Goal: Information Seeking & Learning: Stay updated

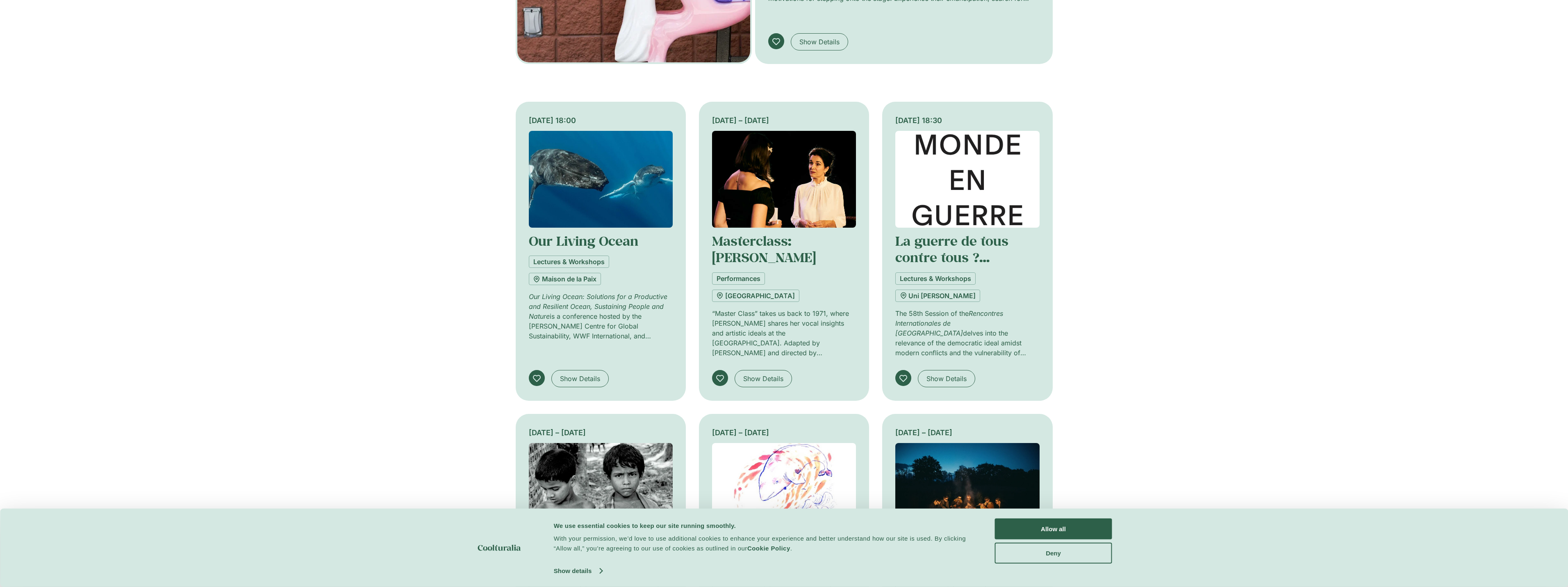
scroll to position [533, 0]
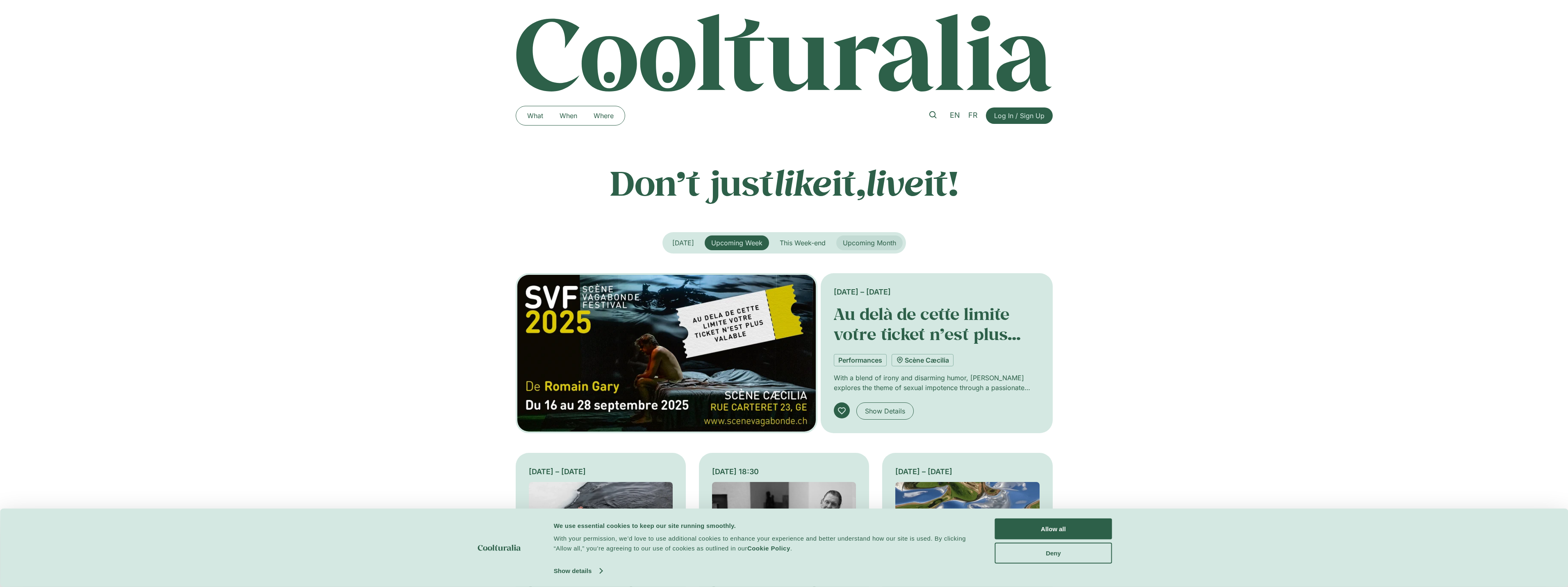
click at [862, 242] on span "Upcoming Month" at bounding box center [870, 242] width 54 height 8
click at [719, 240] on span "Upcoming Week" at bounding box center [737, 242] width 51 height 8
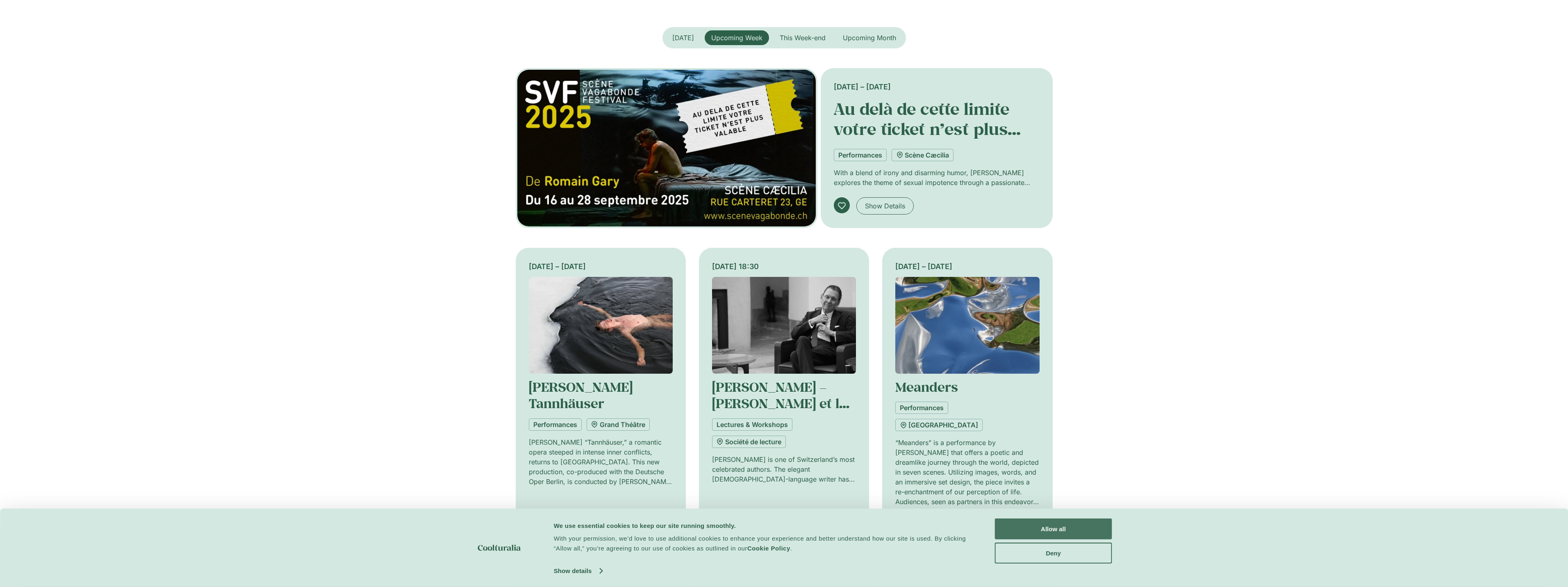
click at [1074, 523] on button "Allow all" at bounding box center [1053, 529] width 117 height 21
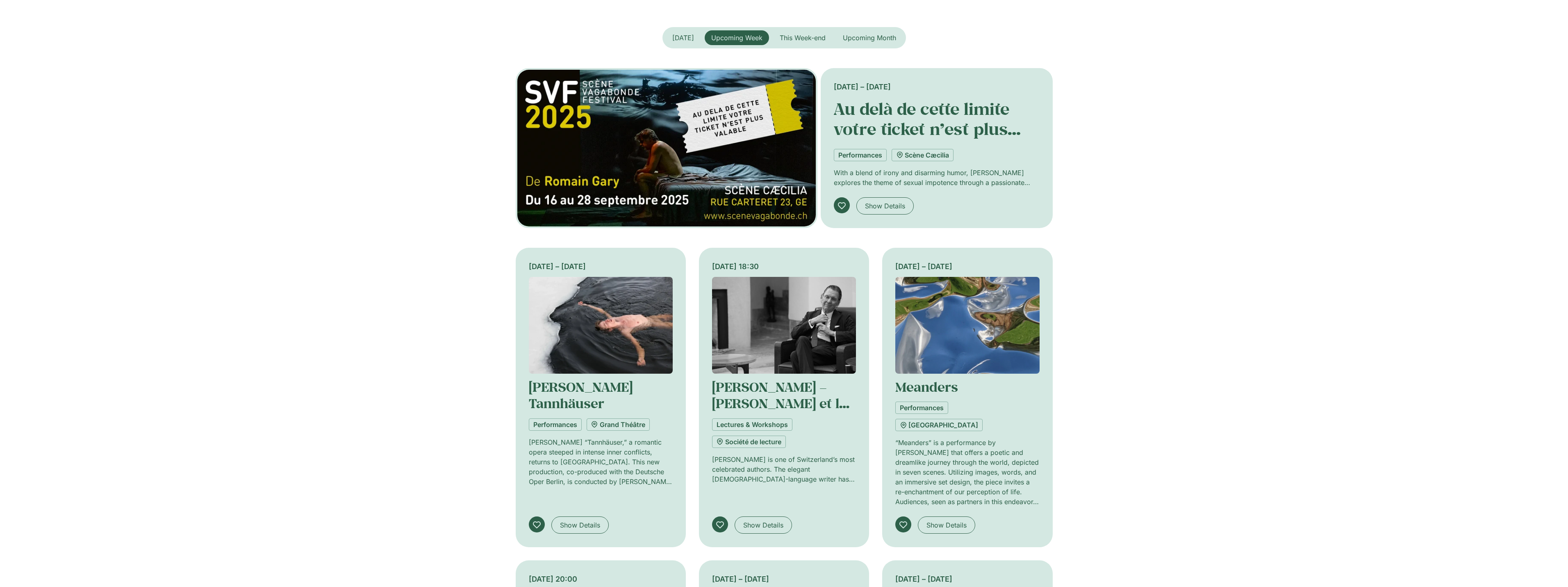
click at [868, 27] on div "Upcoming Week Today This Week-end Upcoming Month" at bounding box center [784, 37] width 243 height 21
click at [864, 34] on span "Upcoming Month" at bounding box center [870, 37] width 54 height 8
click at [731, 37] on span "Upcoming Week" at bounding box center [737, 37] width 51 height 8
click at [682, 36] on span "[DATE]" at bounding box center [683, 37] width 22 height 8
drag, startPoint x: 853, startPoint y: 38, endPoint x: 856, endPoint y: 43, distance: 5.8
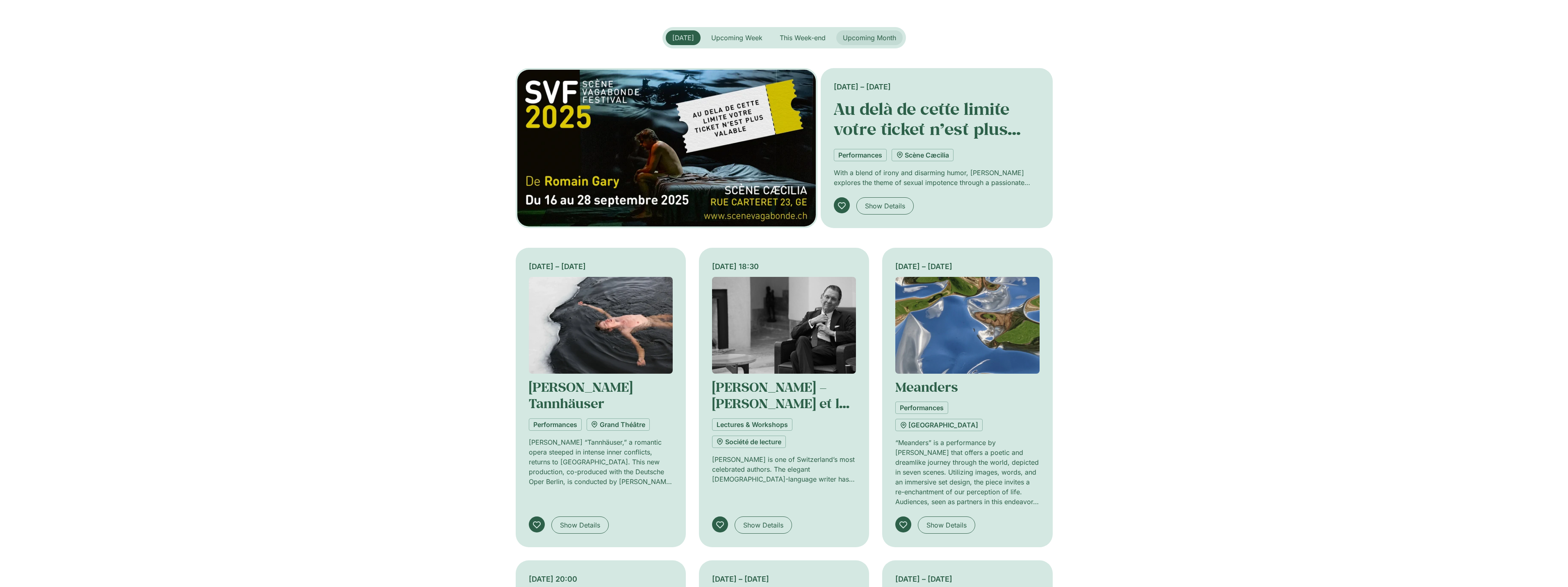
click at [853, 38] on span "Upcoming Month" at bounding box center [870, 37] width 54 height 8
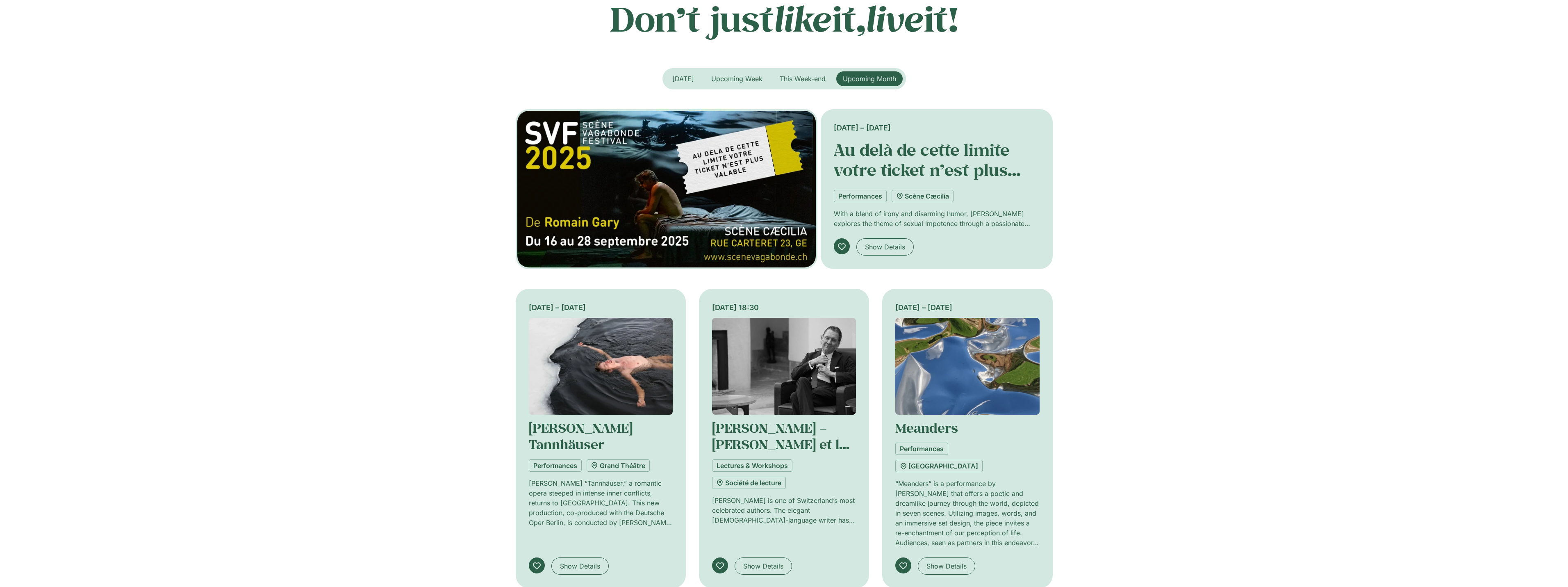
scroll to position [123, 0]
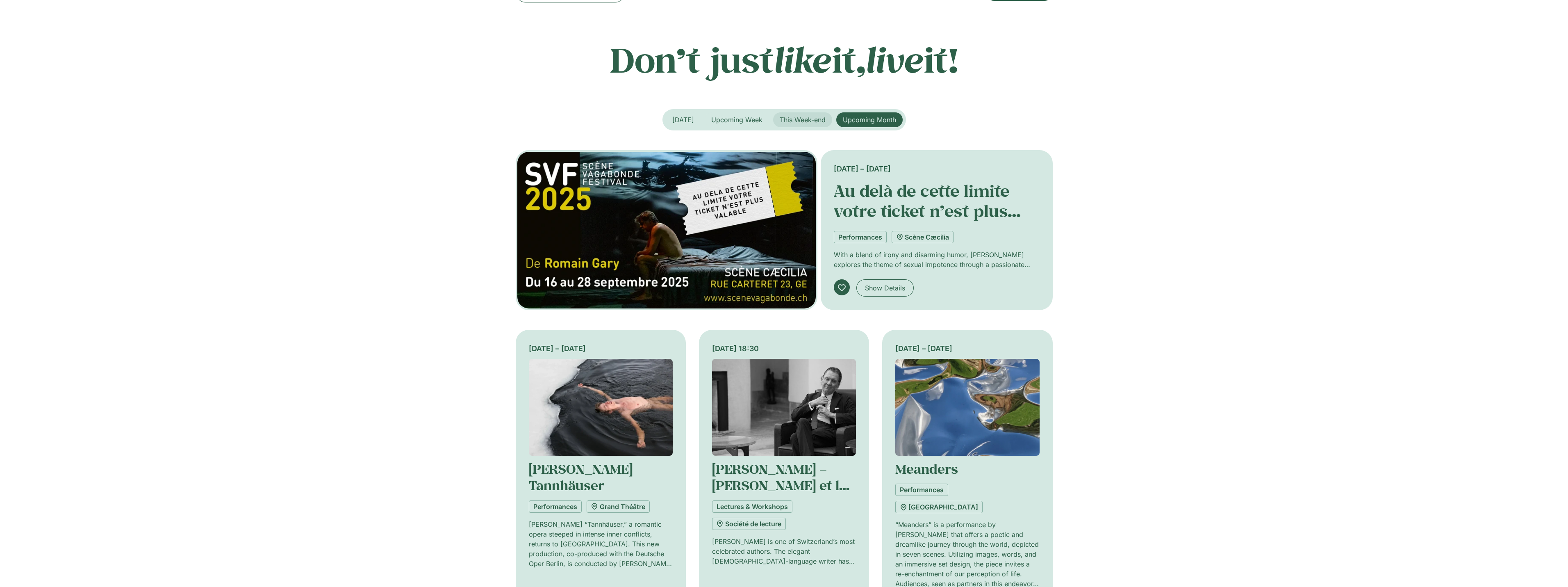
click at [811, 117] on span "This Week-end" at bounding box center [802, 119] width 46 height 8
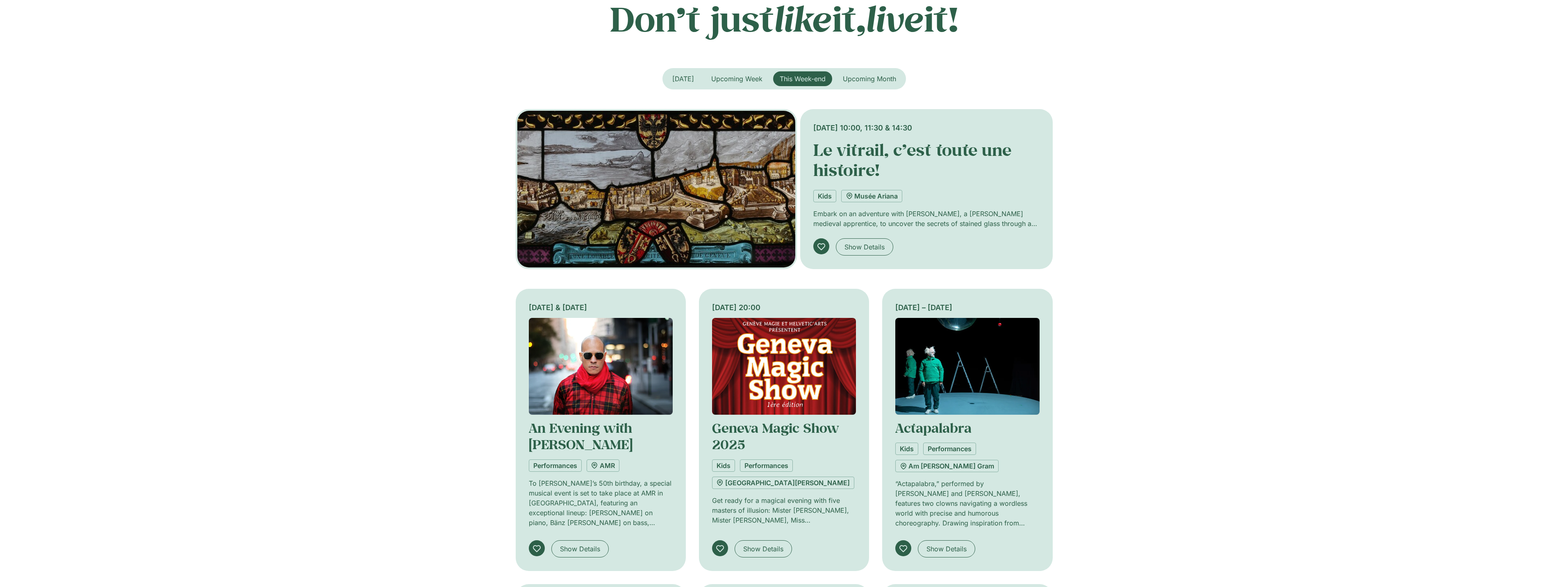
scroll to position [82, 0]
